Goal: Task Accomplishment & Management: Manage account settings

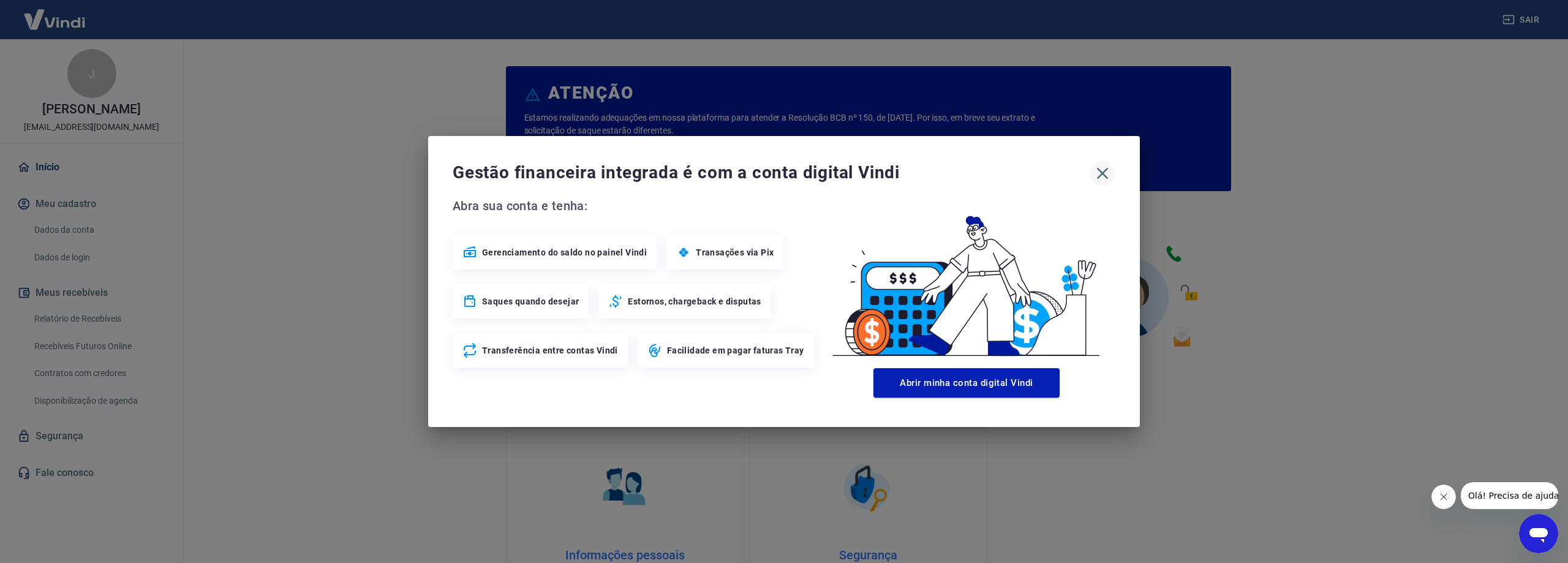
click at [1099, 174] on icon "button" at bounding box center [1102, 173] width 20 height 20
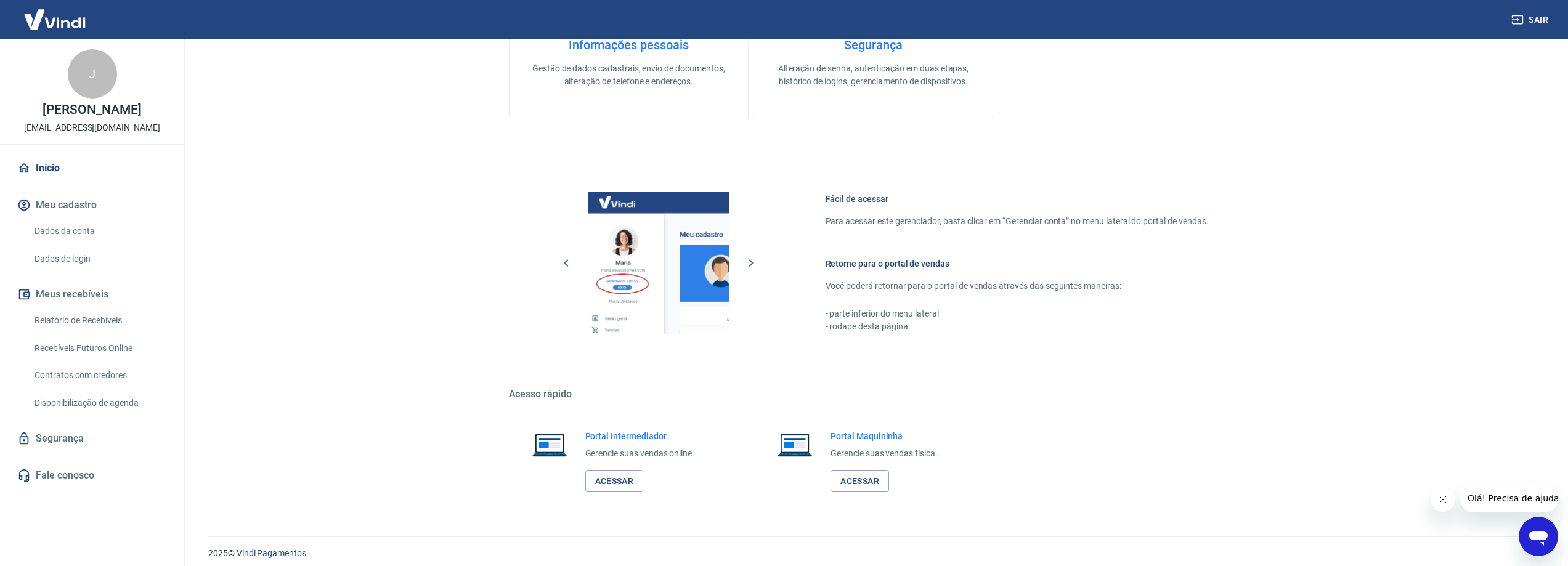
scroll to position [522, 0]
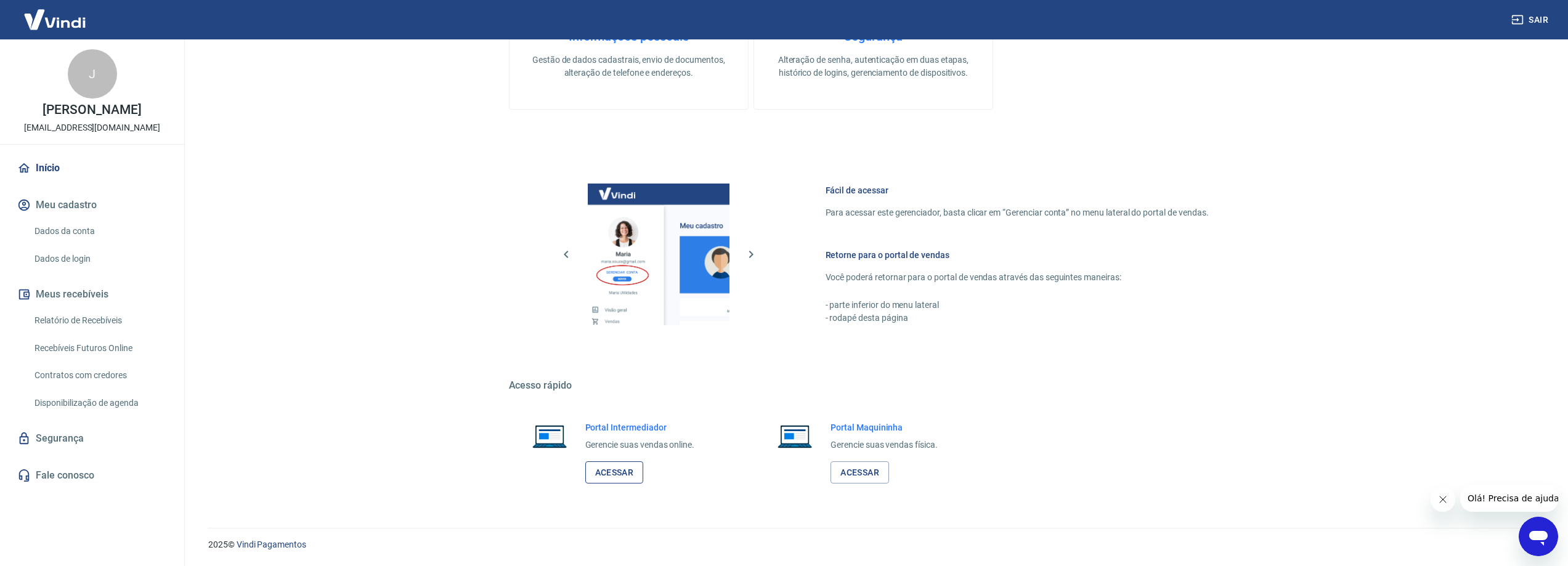
click at [635, 476] on link "Acessar" at bounding box center [615, 473] width 58 height 23
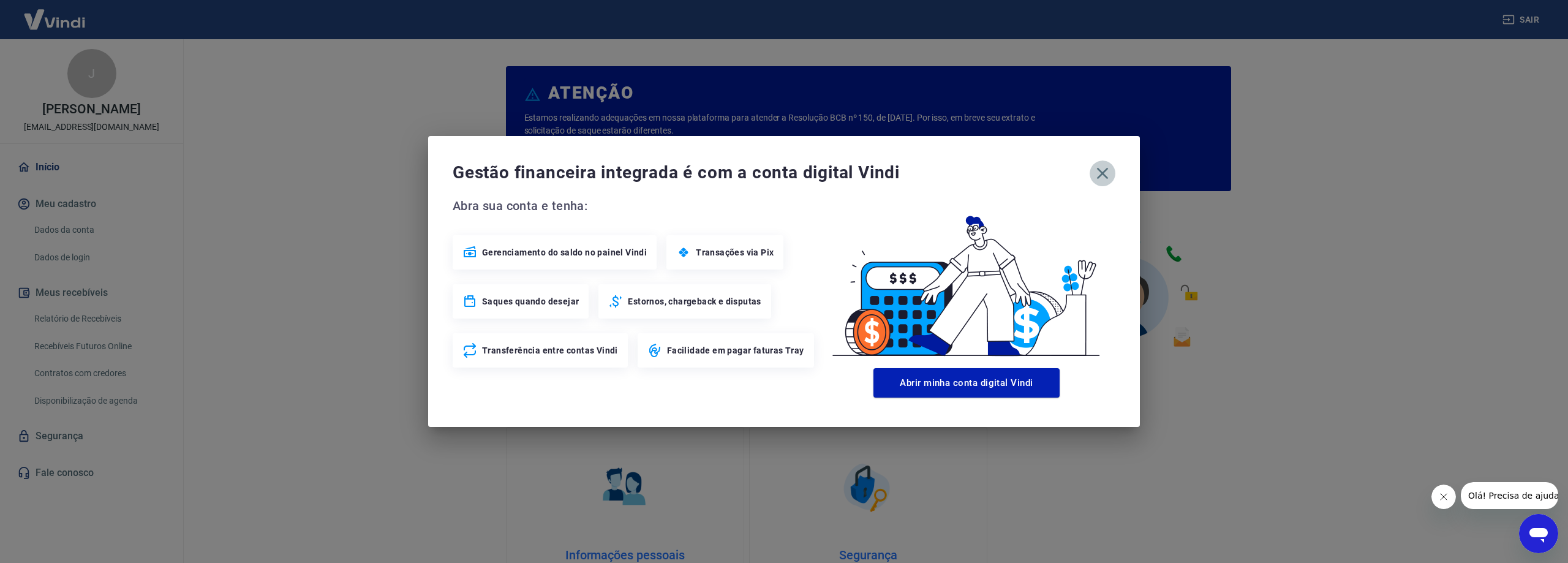
click at [1097, 173] on icon "button" at bounding box center [1102, 173] width 20 height 20
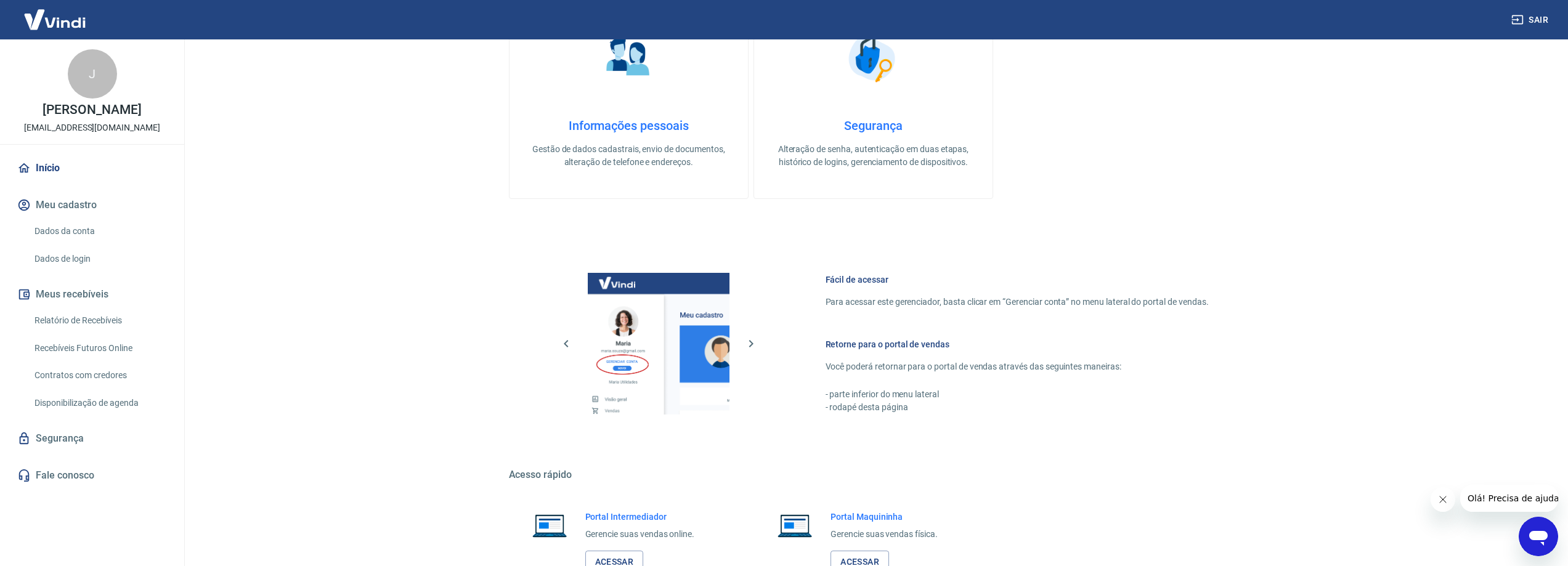
scroll to position [522, 0]
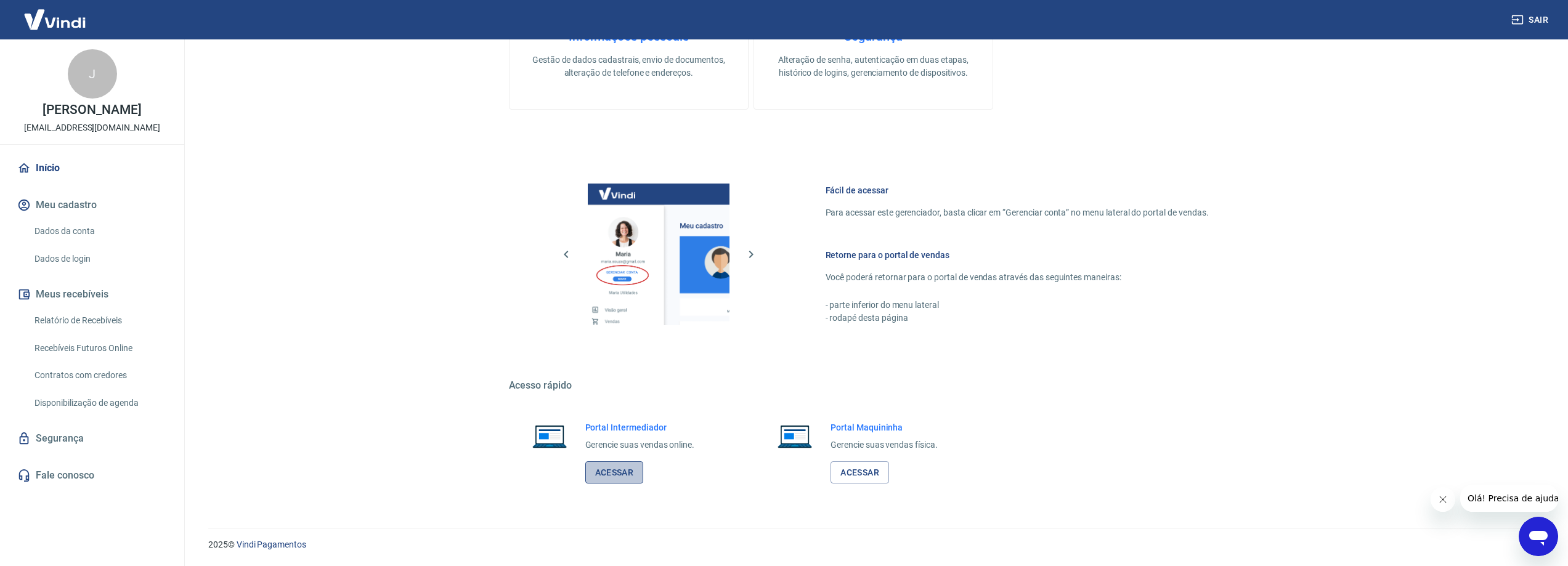
click at [620, 476] on link "Acessar" at bounding box center [615, 473] width 58 height 23
